Goal: Navigation & Orientation: Find specific page/section

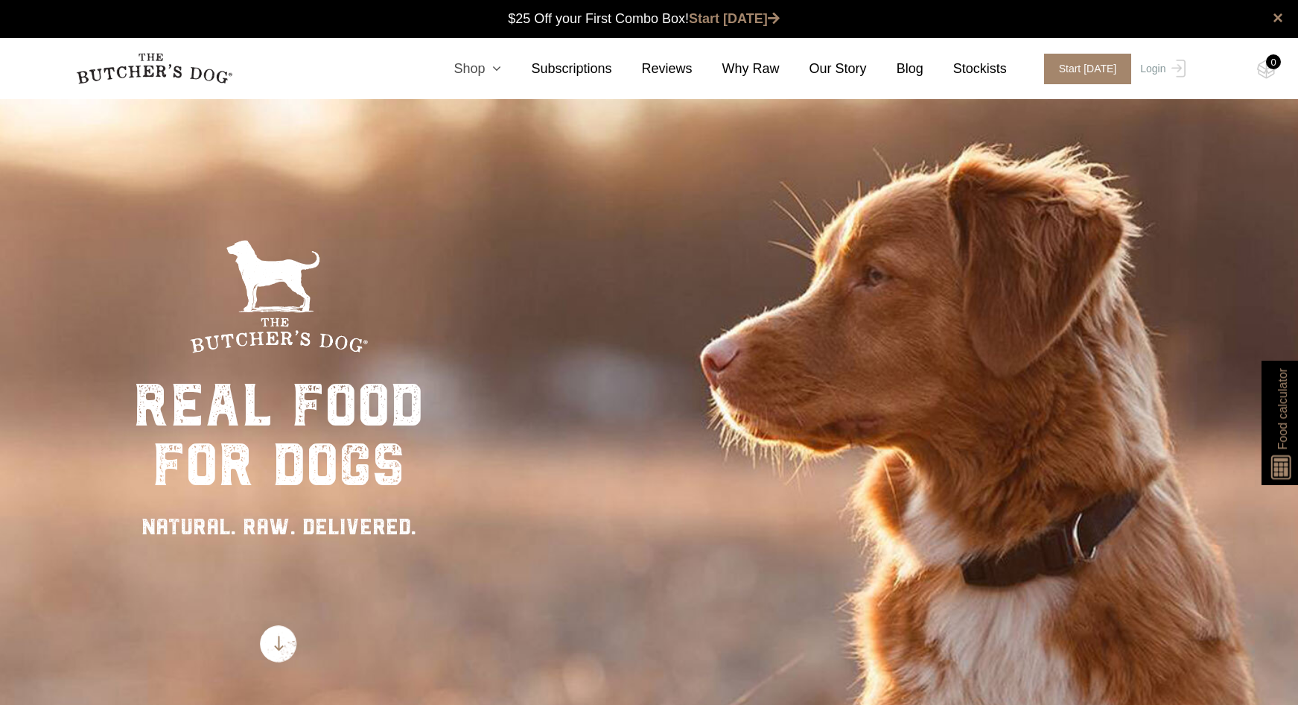
click at [501, 67] on icon at bounding box center [493, 68] width 16 height 13
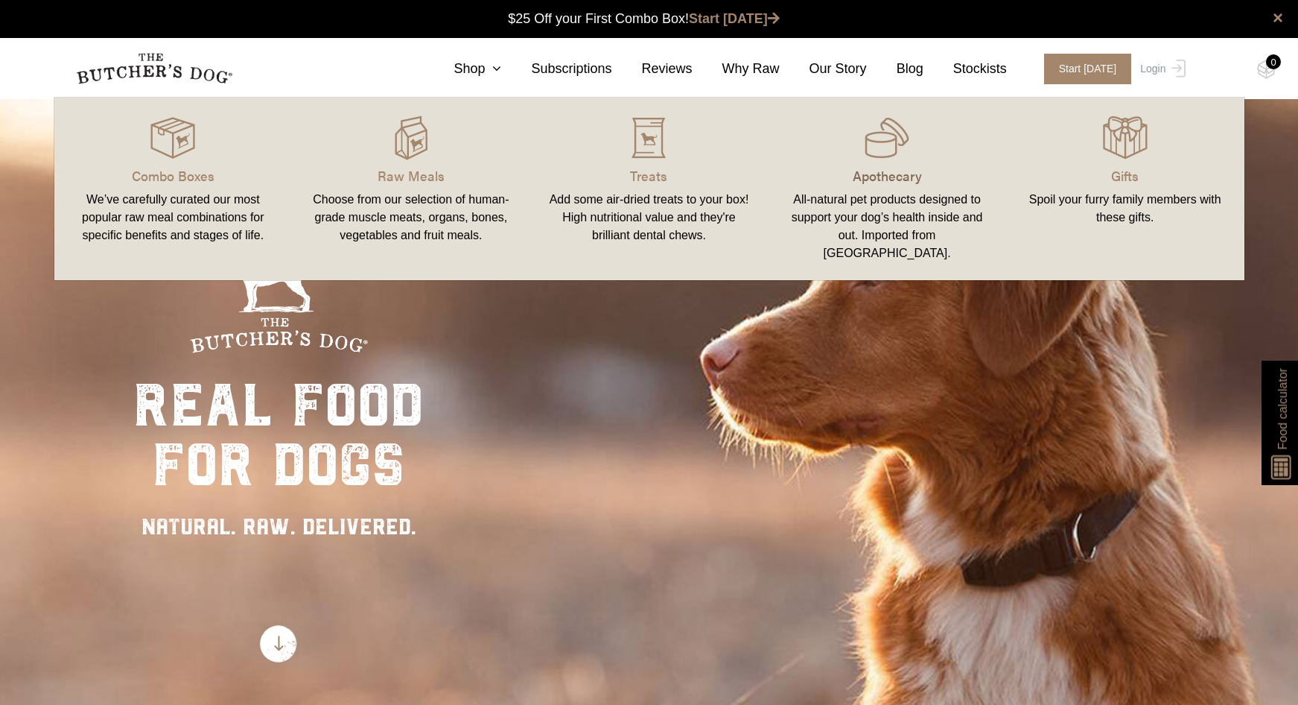
click at [918, 177] on p "Apothecary" at bounding box center [887, 175] width 203 height 20
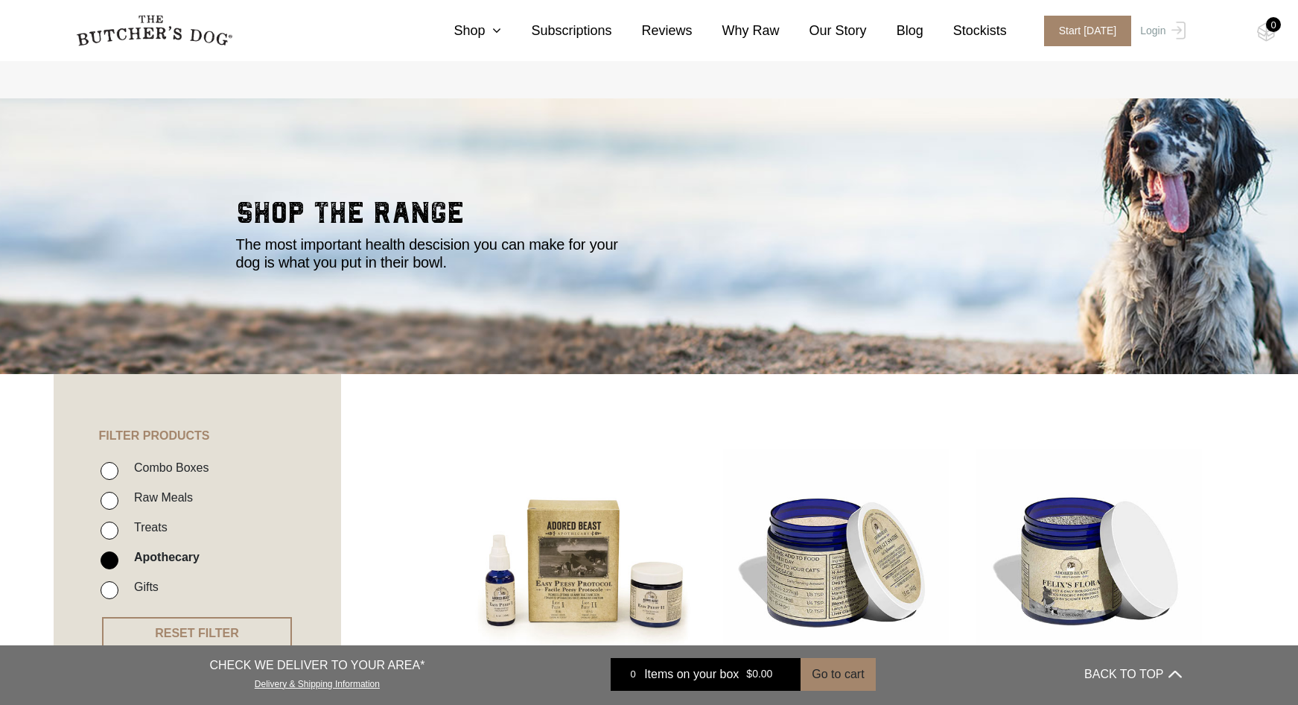
scroll to position [223, 0]
